Goal: Task Accomplishment & Management: Complete application form

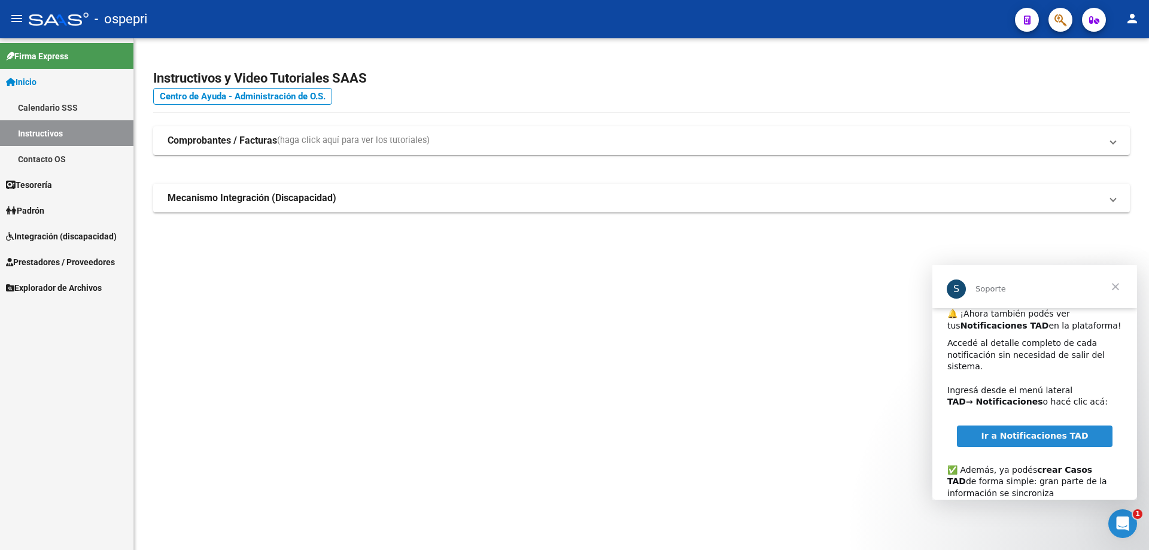
scroll to position [77, 0]
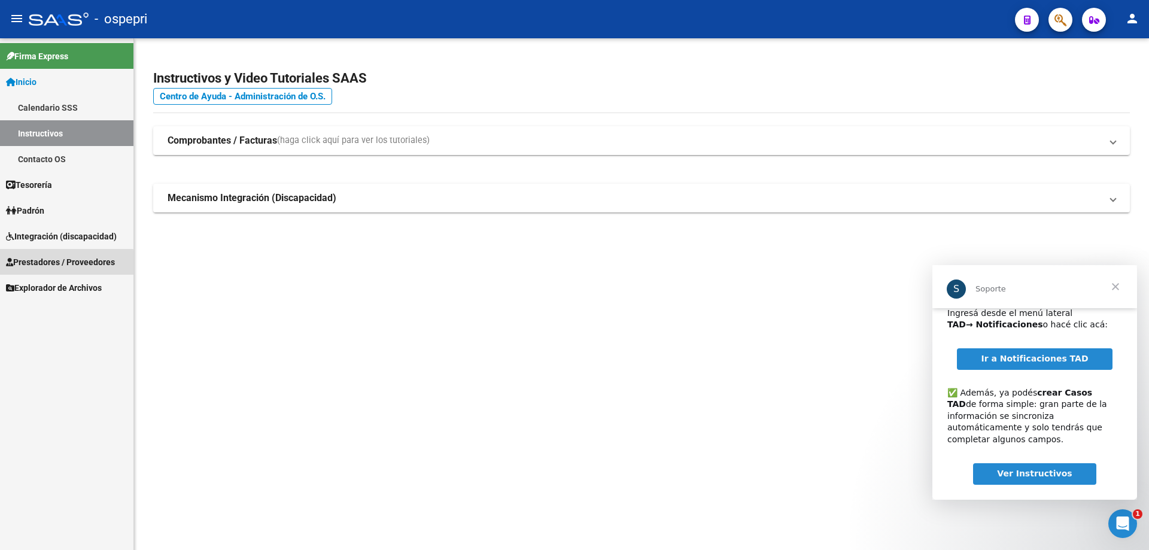
click at [55, 264] on span "Prestadores / Proveedores" at bounding box center [60, 262] width 109 height 13
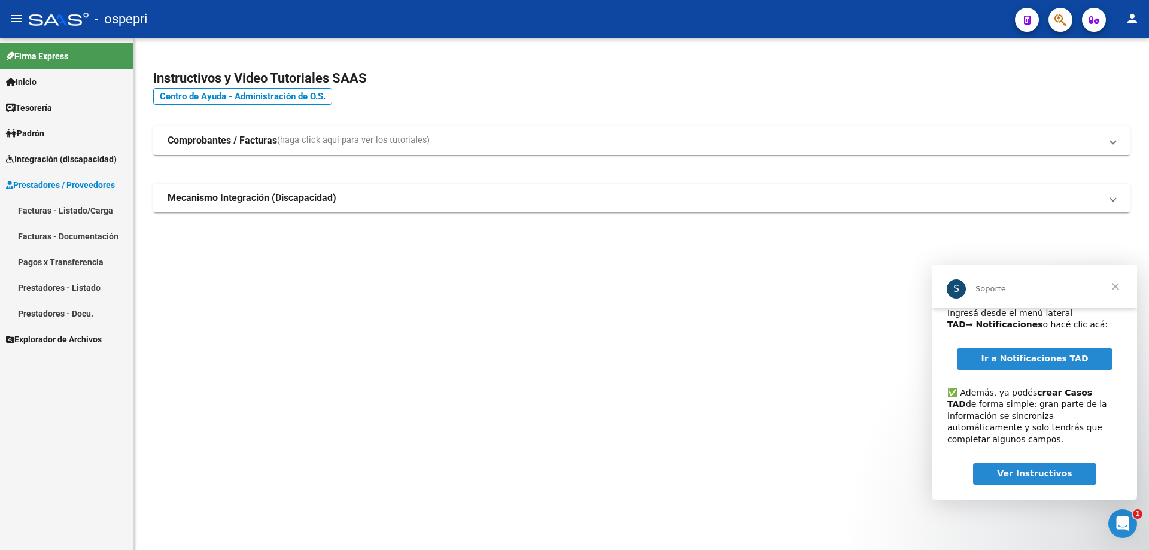
click at [65, 289] on link "Prestadores - Listado" at bounding box center [66, 288] width 133 height 26
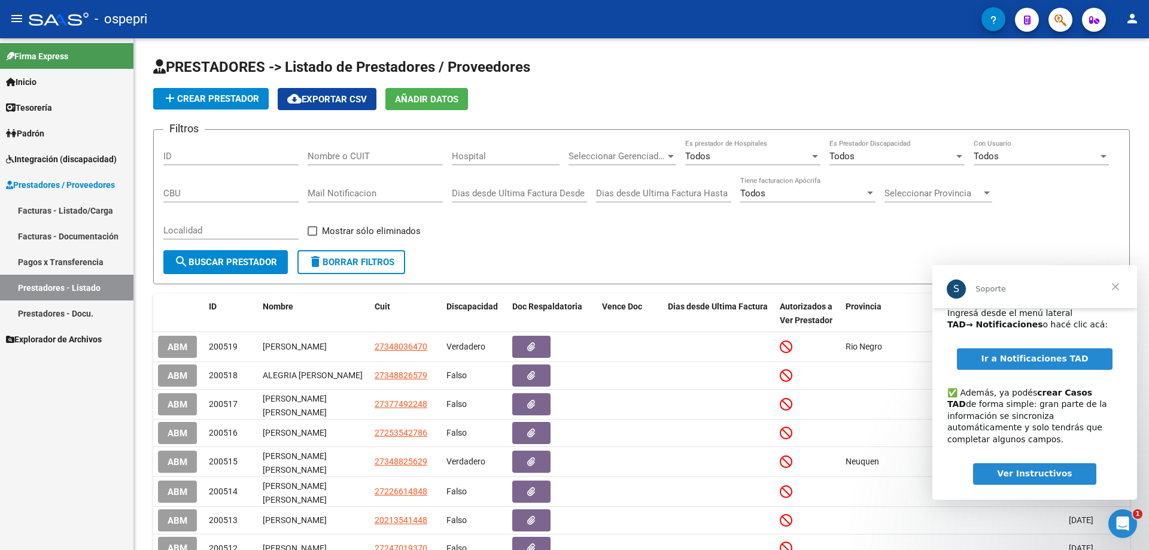
click at [1116, 286] on span "Cerrar" at bounding box center [1115, 286] width 43 height 43
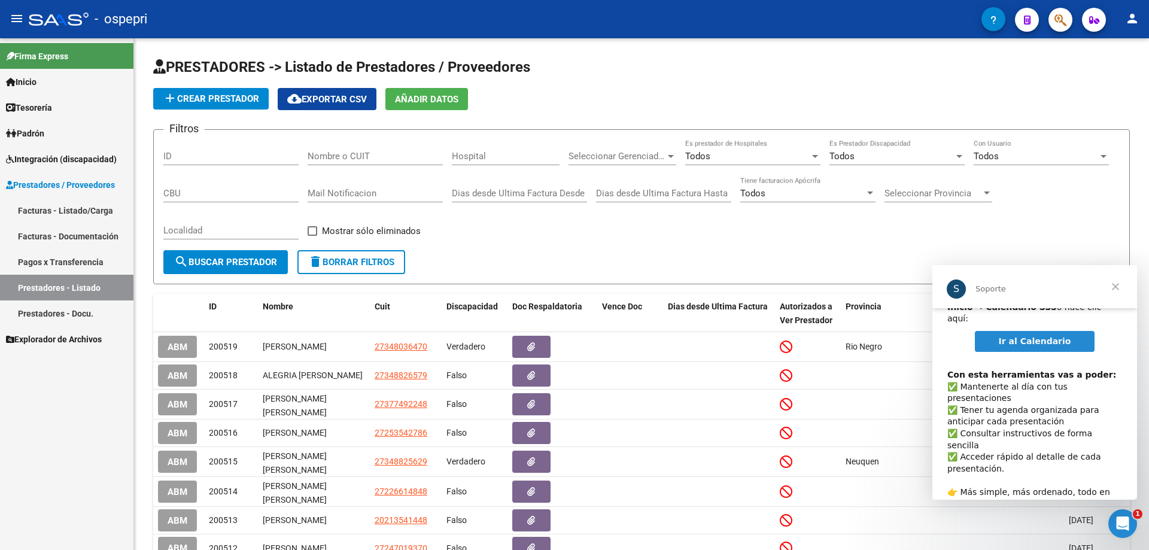
scroll to position [62, 0]
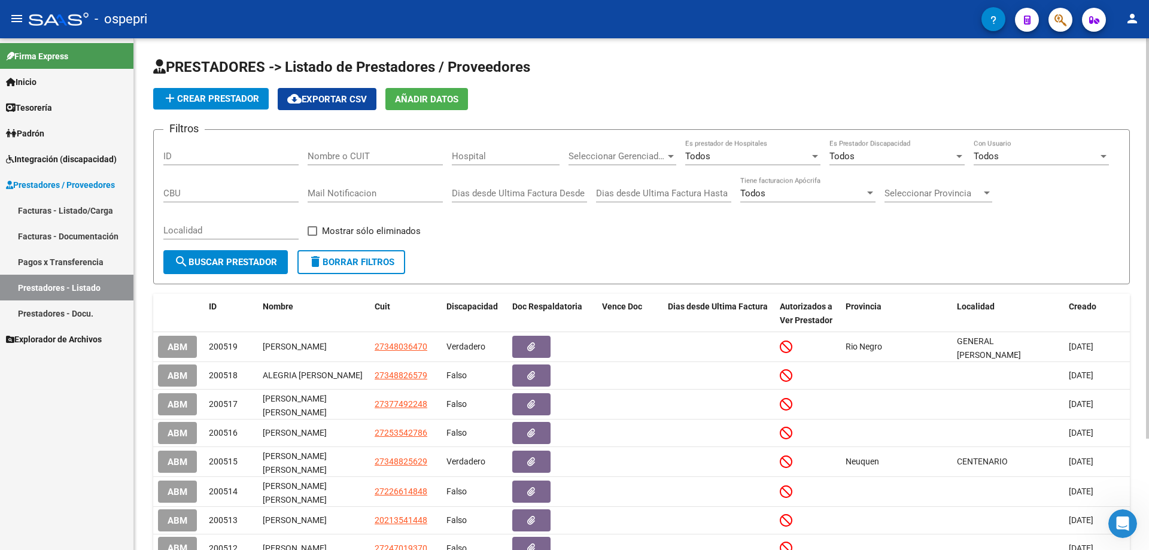
click at [475, 259] on form "Filtros ID Nombre o CUIT Hospital Seleccionar Gerenciador Seleccionar Gerenciad…" at bounding box center [641, 206] width 977 height 155
click at [195, 94] on span "add Crear Prestador" at bounding box center [211, 98] width 96 height 11
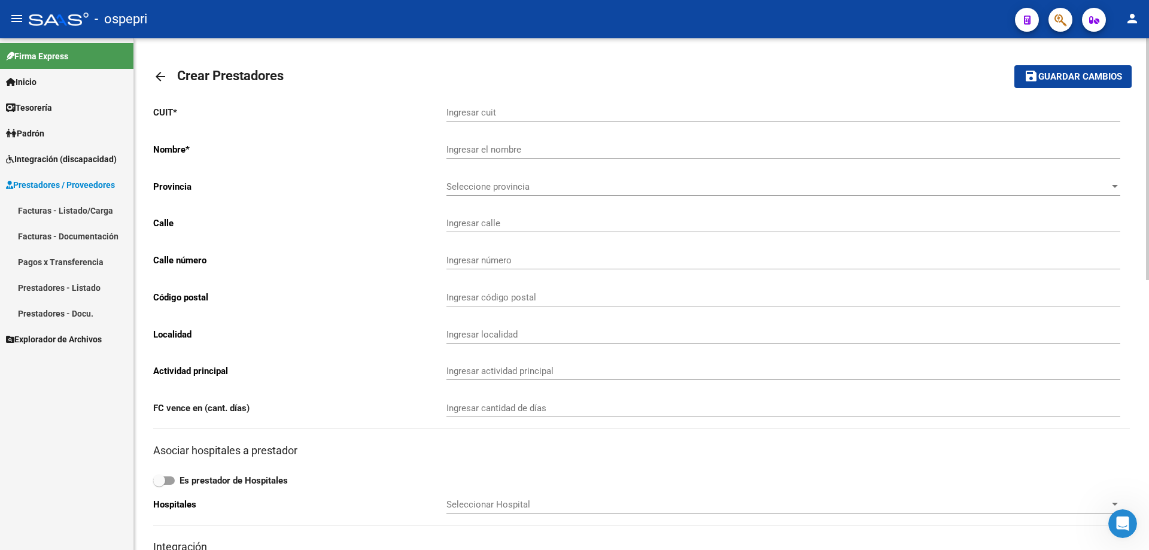
click at [506, 108] on input "Ingresar cuit" at bounding box center [784, 112] width 674 height 11
paste input "27-35655888-5"
type input "27-35655888-5"
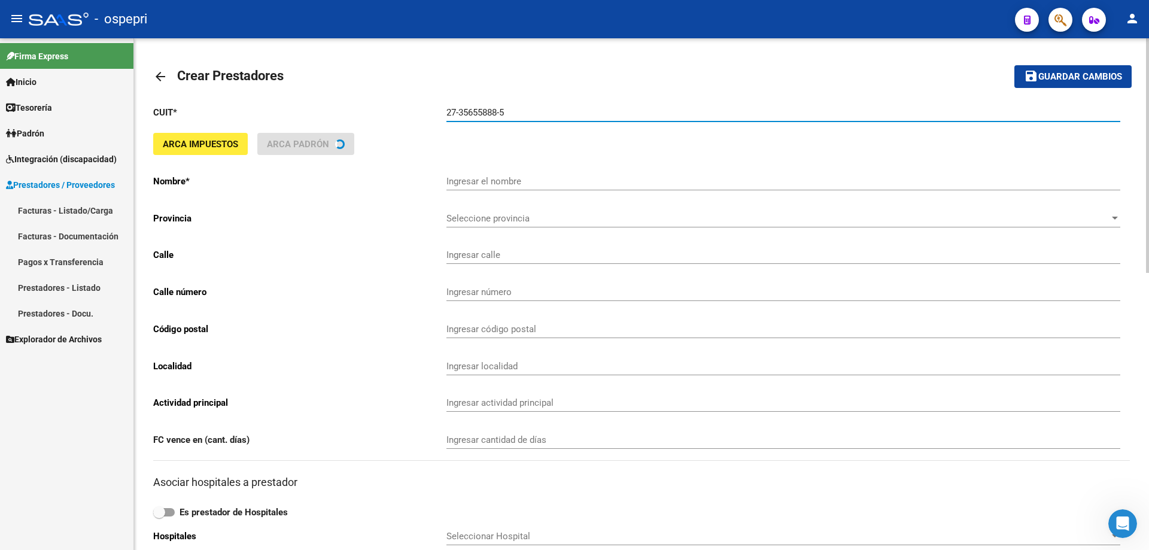
type input "[PERSON_NAME] [PERSON_NAME]"
type input "[DATE]"
type input "291"
type input "8322"
type input "CUTRAL CO"
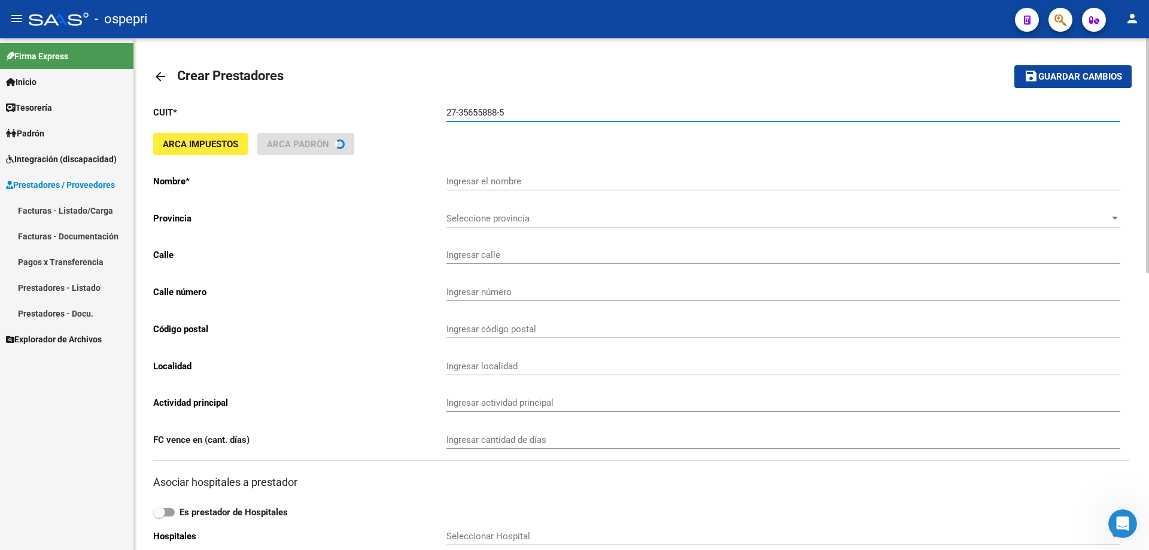
type input "931050"
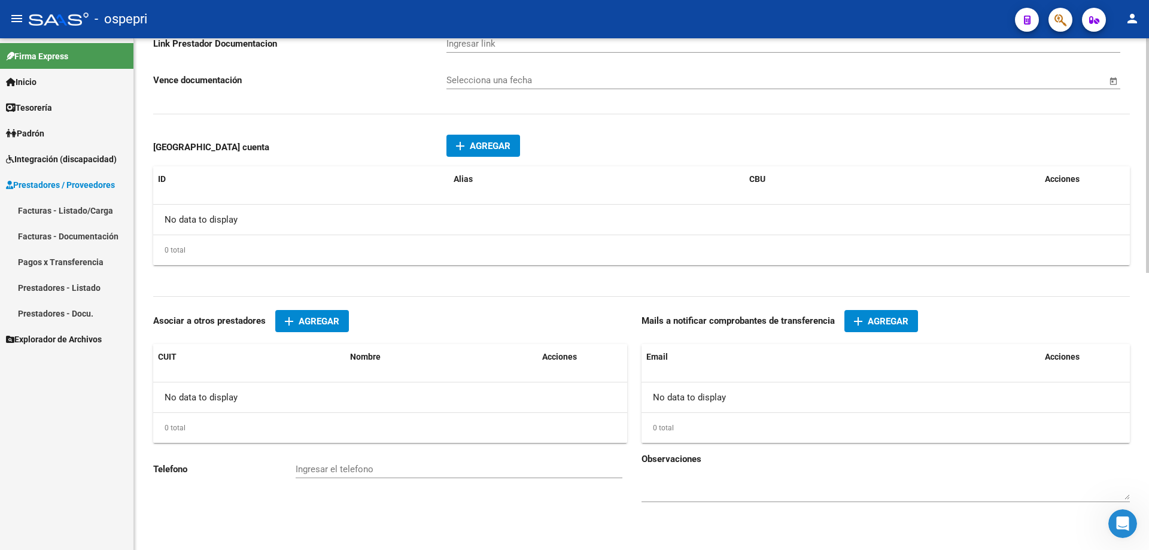
scroll to position [604, 0]
type input "27-35655888-5"
click at [690, 356] on div "Email" at bounding box center [840, 355] width 389 height 14
click at [672, 395] on div "No data to display" at bounding box center [886, 396] width 488 height 30
click at [874, 309] on button "add Agregar" at bounding box center [882, 319] width 74 height 22
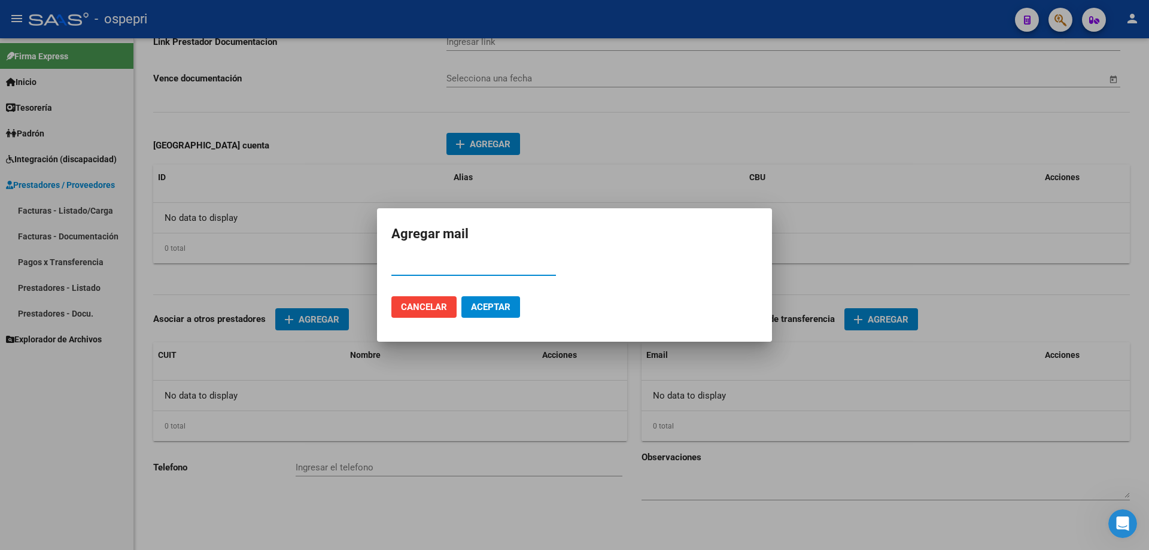
click at [465, 263] on input "Email" at bounding box center [473, 266] width 165 height 11
paste input "[EMAIL_ADDRESS][DOMAIN_NAME]"
type input "[EMAIL_ADDRESS][DOMAIN_NAME]"
click at [462, 296] on button "Aceptar" at bounding box center [491, 307] width 59 height 22
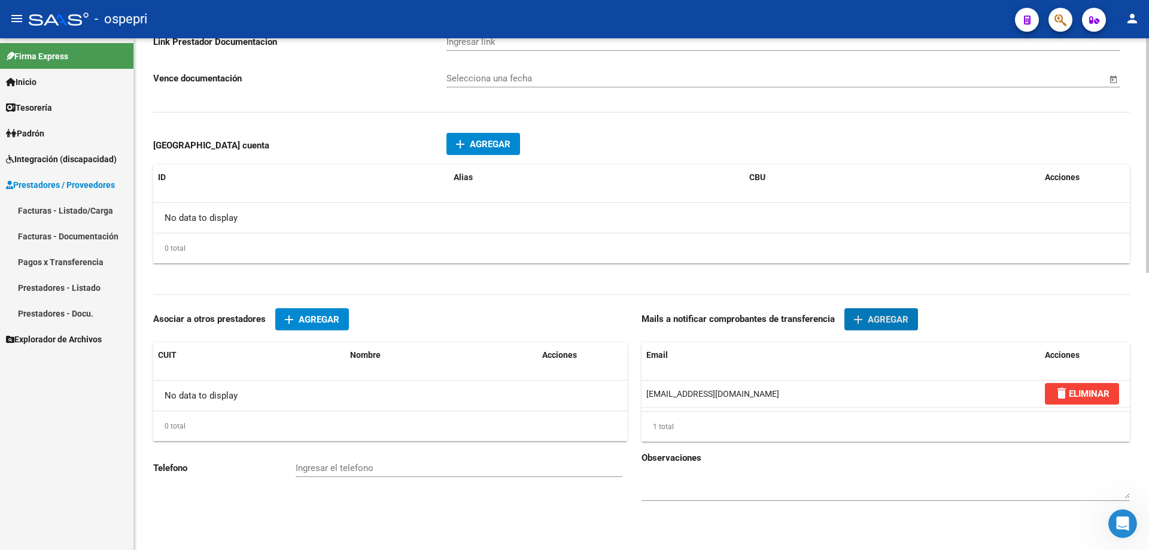
scroll to position [605, 0]
click at [318, 471] on input "Ingresar el telefono" at bounding box center [459, 467] width 327 height 11
paste input "3874148810"
type input "3874148810"
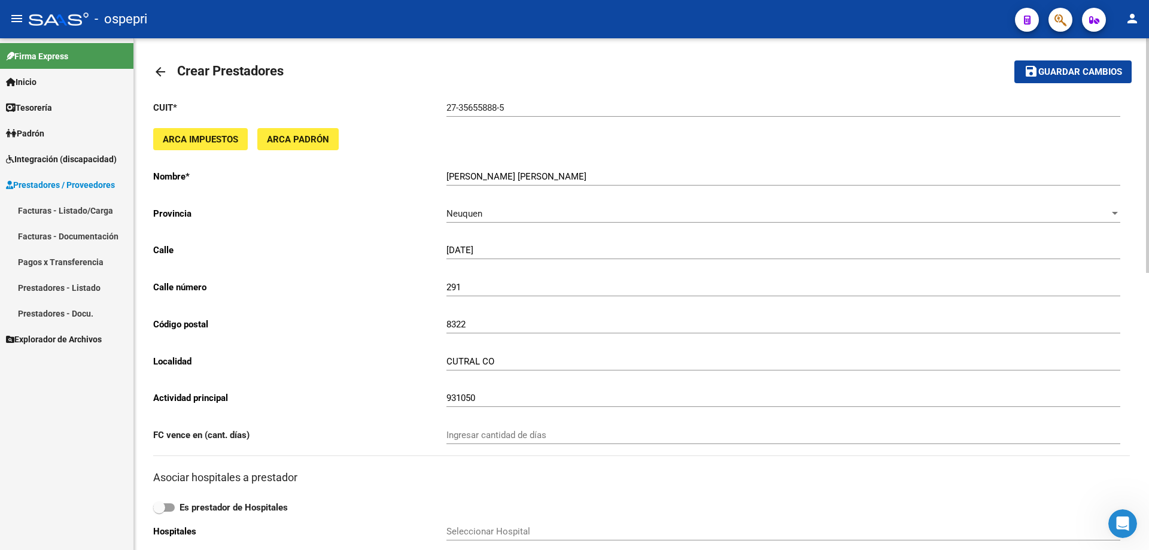
scroll to position [0, 0]
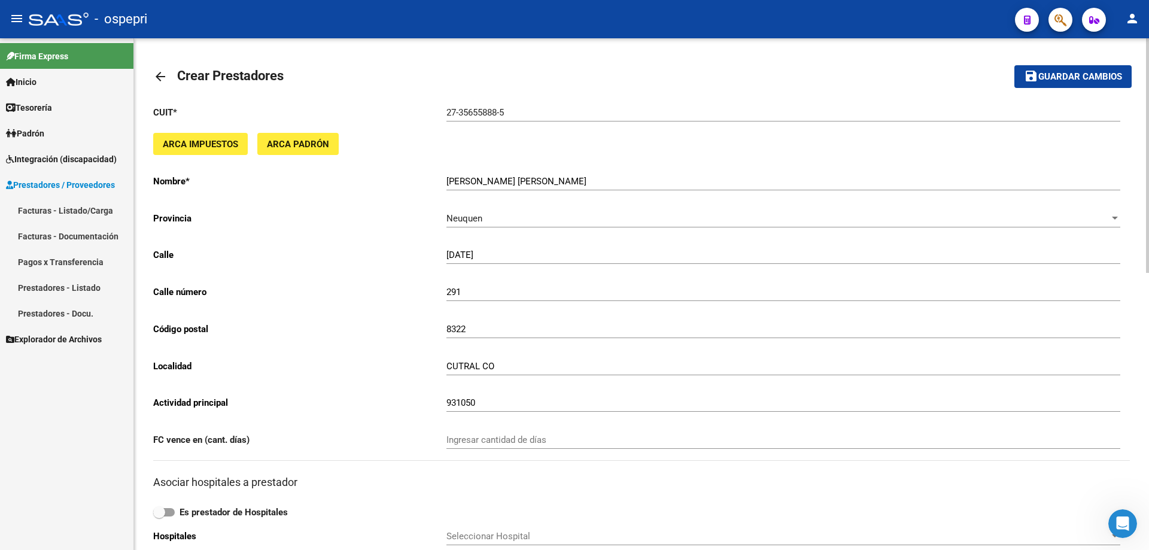
click at [1149, 25] on div "menu - ospepri person Firma Express Inicio Calendario SSS Instructivos Contacto…" at bounding box center [574, 275] width 1149 height 550
click at [1071, 78] on span "Guardar cambios" at bounding box center [1081, 77] width 84 height 11
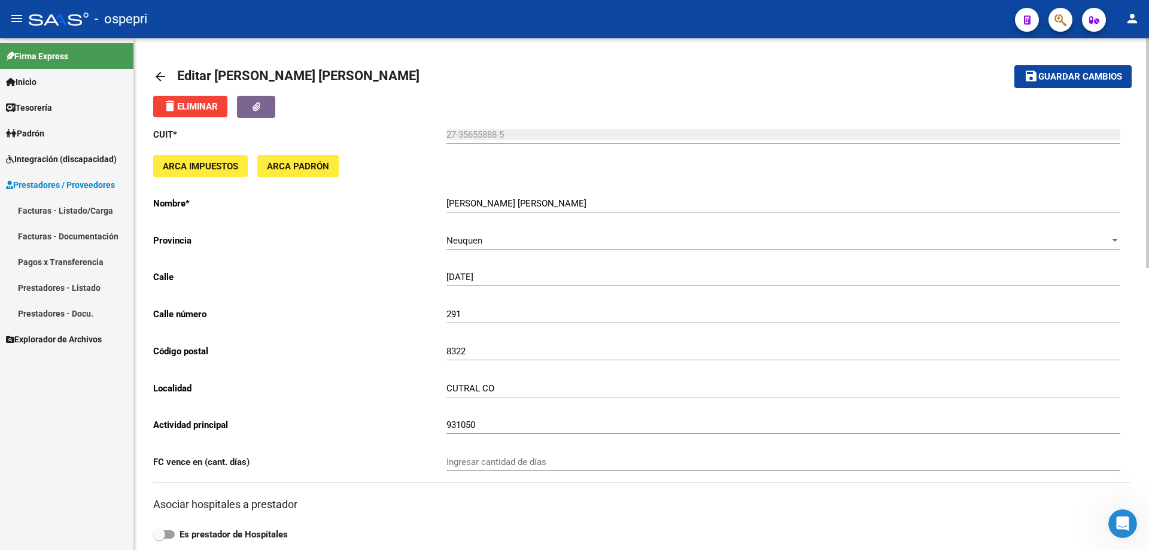
click at [1071, 80] on span "Guardar cambios" at bounding box center [1081, 77] width 84 height 11
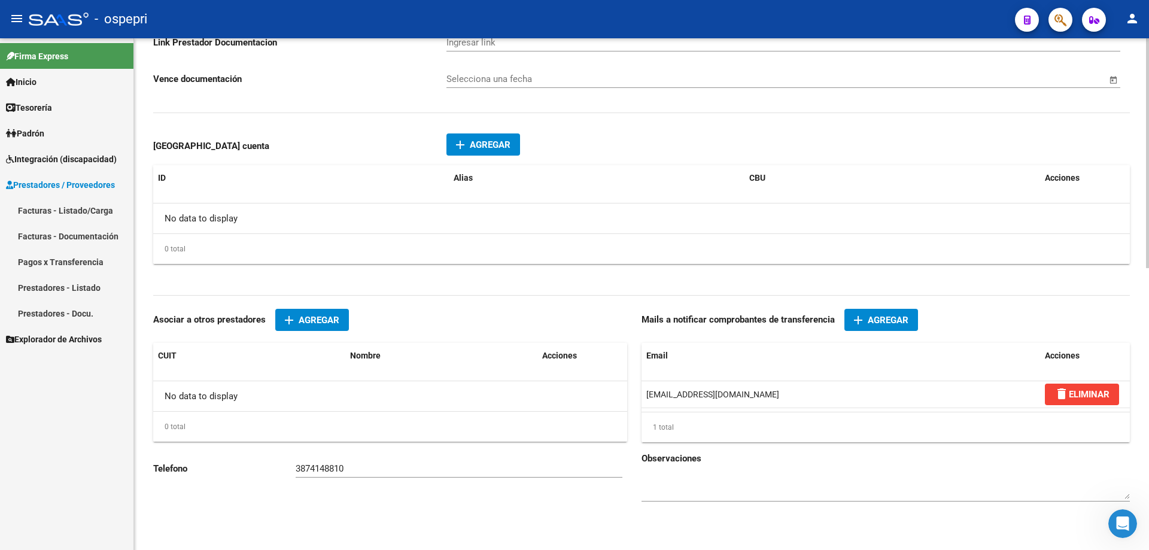
scroll to position [627, 0]
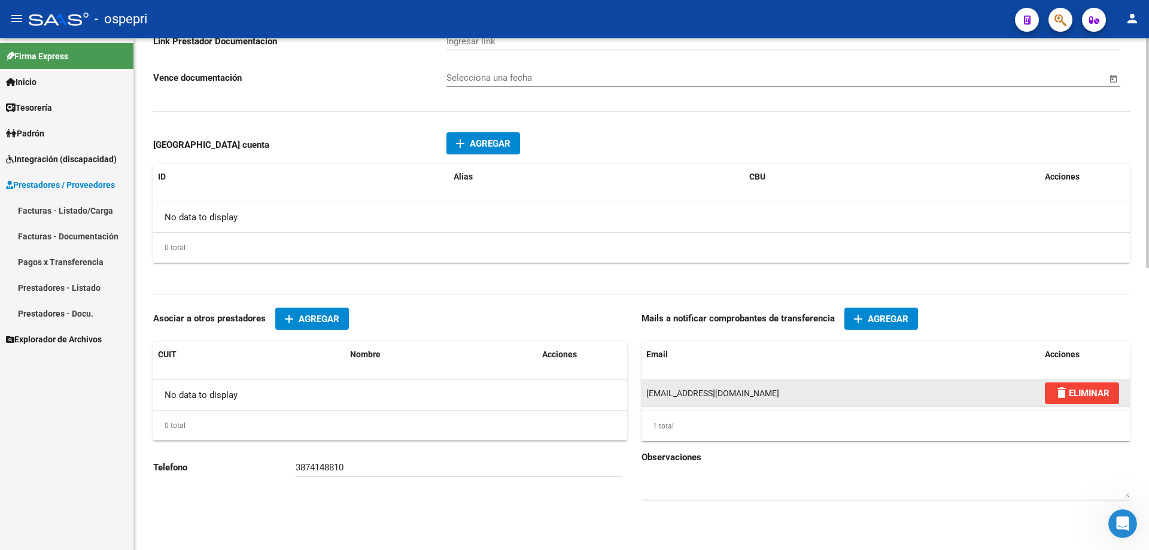
drag, startPoint x: 781, startPoint y: 398, endPoint x: 642, endPoint y: 390, distance: 139.7
click at [642, 390] on datatable-body-cell "[EMAIL_ADDRESS][DOMAIN_NAME]" at bounding box center [841, 393] width 399 height 26
copy span "[EMAIL_ADDRESS][DOMAIN_NAME]"
